Goal: Information Seeking & Learning: Understand process/instructions

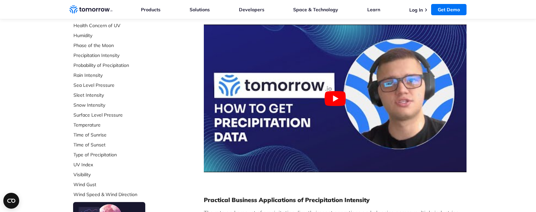
scroll to position [211, 0]
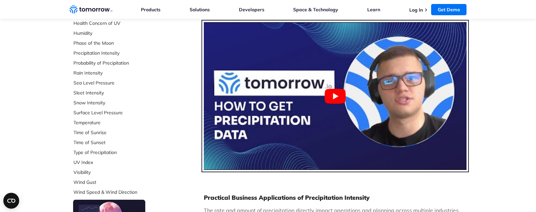
click at [333, 97] on button "Play Youtube video" at bounding box center [335, 96] width 263 height 148
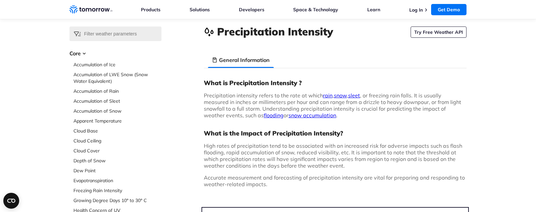
scroll to position [0, 0]
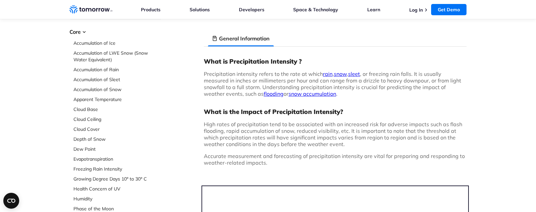
scroll to position [193, 0]
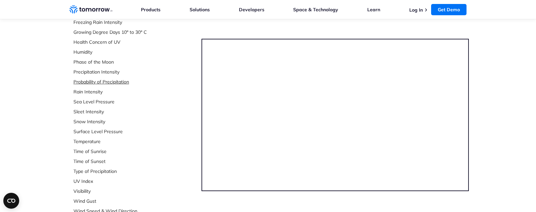
click at [79, 81] on link "Probability of Precipitation" at bounding box center [117, 81] width 88 height 7
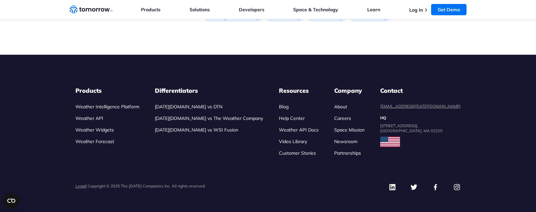
scroll to position [698, 0]
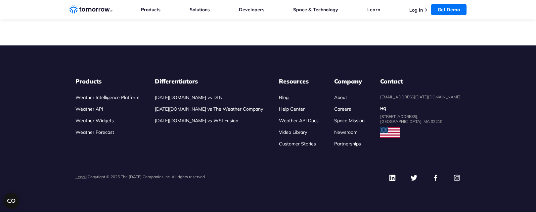
click at [291, 120] on link "Weather API Docs" at bounding box center [299, 120] width 40 height 6
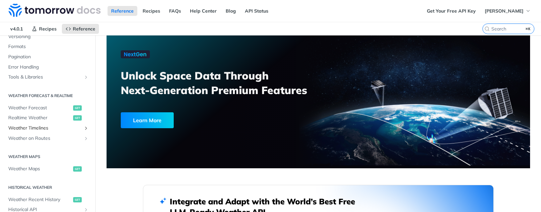
scroll to position [92, 0]
click at [24, 116] on span "Realtime Weather" at bounding box center [39, 116] width 63 height 7
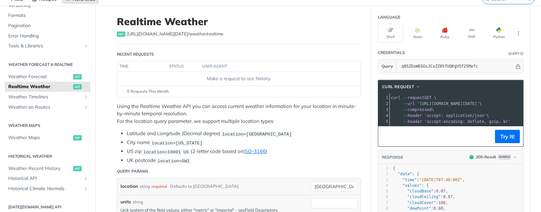
scroll to position [34, 0]
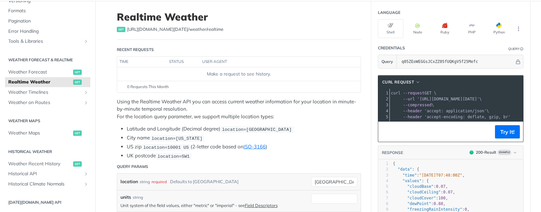
click at [157, 136] on span "location=[US_STATE]" at bounding box center [177, 138] width 51 height 5
click at [153, 145] on span "location=10001 US" at bounding box center [166, 147] width 46 height 5
click at [165, 155] on span "location=SW1" at bounding box center [174, 156] width 32 height 5
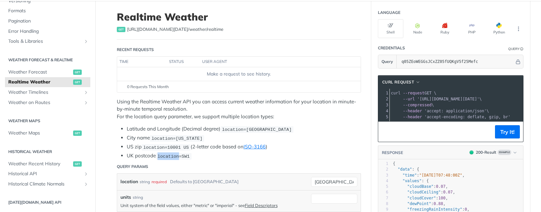
click at [165, 155] on span "location=SW1" at bounding box center [174, 156] width 32 height 5
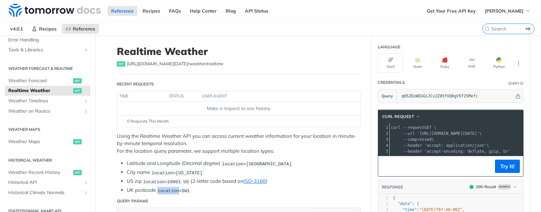
scroll to position [132, 0]
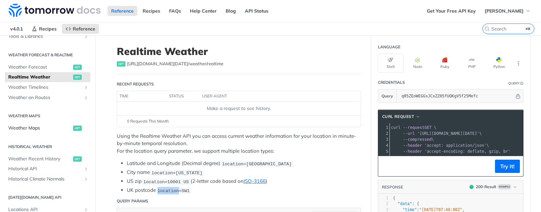
click at [23, 126] on span "Weather Maps" at bounding box center [39, 128] width 63 height 7
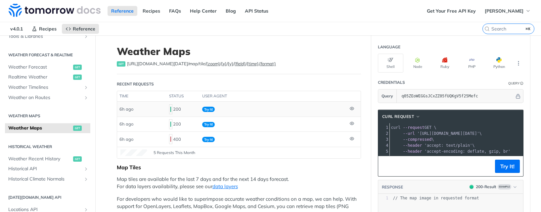
click at [350, 108] on icon at bounding box center [352, 108] width 4 height 4
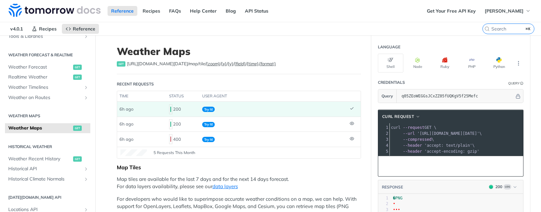
click at [350, 108] on icon at bounding box center [352, 108] width 4 height 4
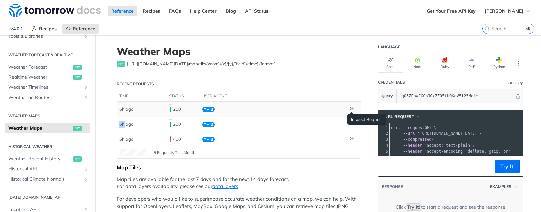
click at [350, 108] on icon at bounding box center [352, 108] width 4 height 4
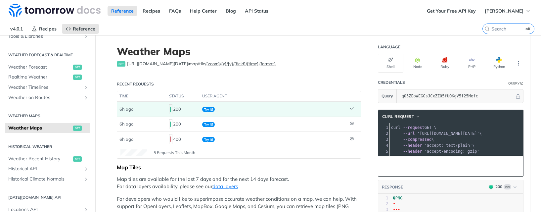
click at [350, 108] on icon at bounding box center [352, 108] width 4 height 4
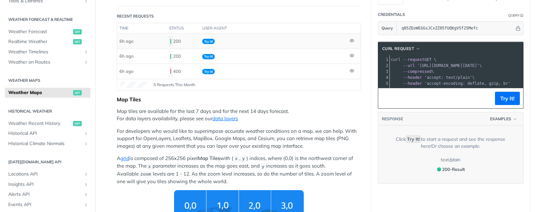
scroll to position [69, 0]
